Goal: Task Accomplishment & Management: Manage account settings

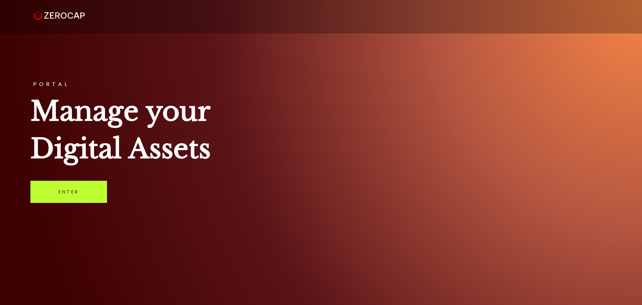
click at [47, 182] on link "Enter" at bounding box center [68, 192] width 77 height 22
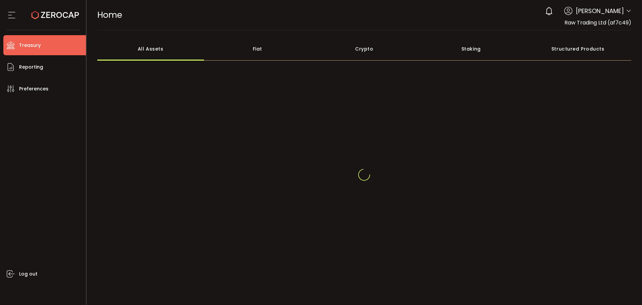
click at [44, 46] on li "Treasury" at bounding box center [44, 45] width 83 height 20
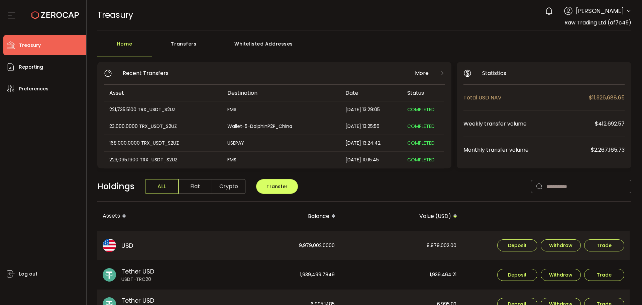
scroll to position [33, 0]
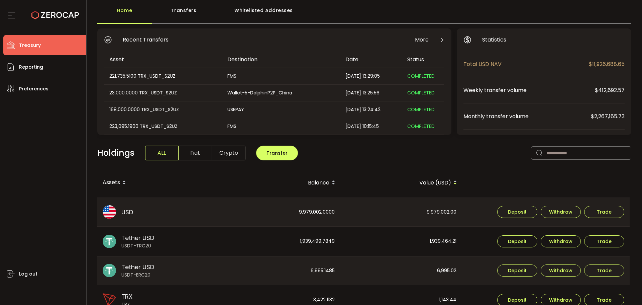
click at [13, 156] on div "Log out" at bounding box center [44, 199] width 83 height 201
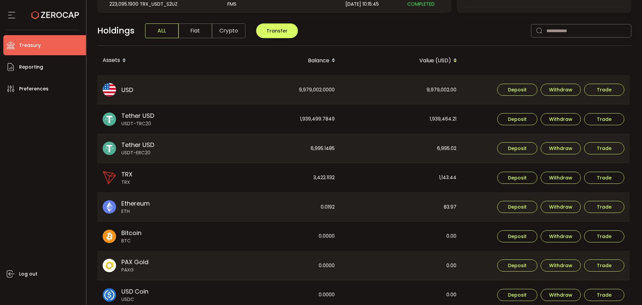
scroll to position [167, 0]
